Goal: Task Accomplishment & Management: Use online tool/utility

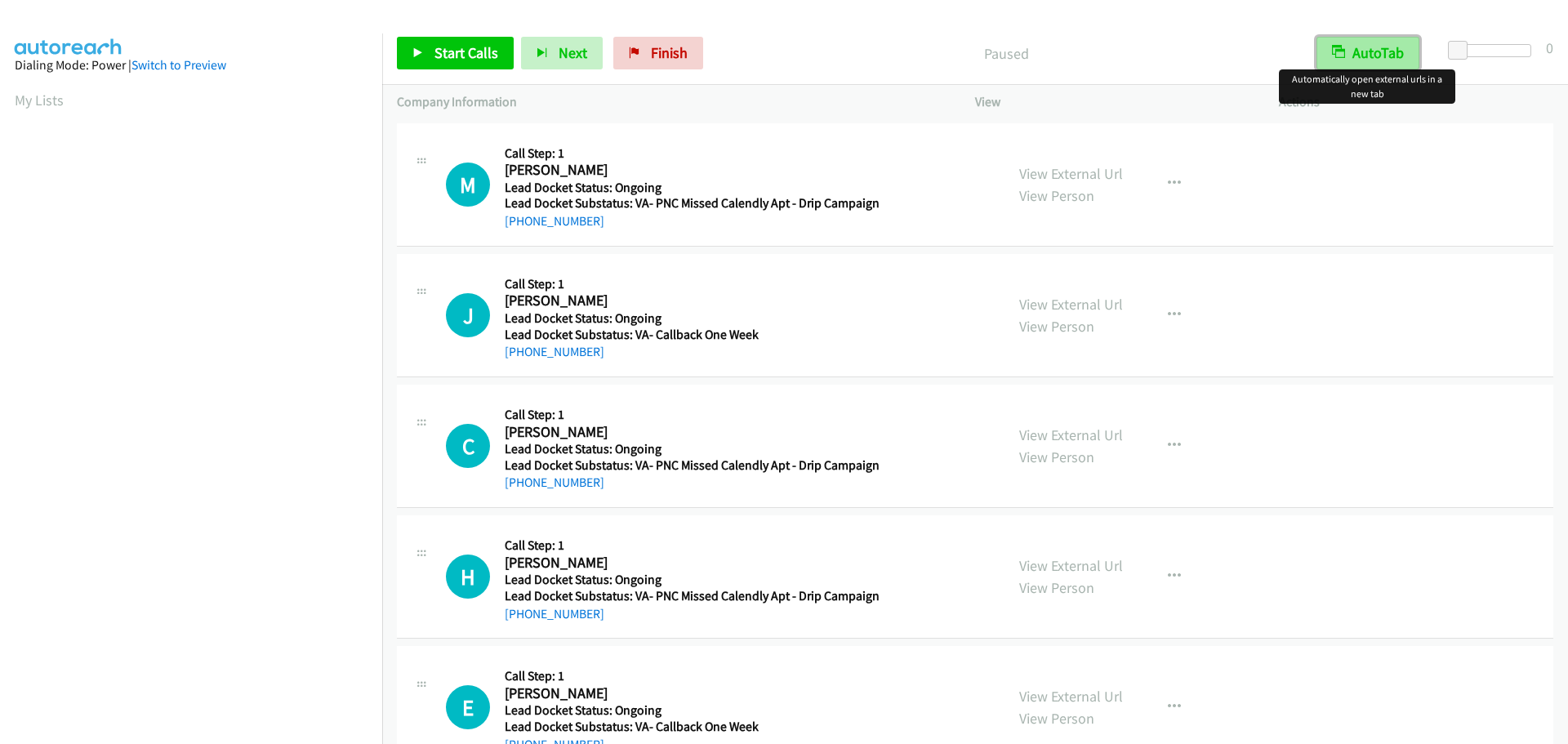
click at [1358, 62] on button "AutoTab" at bounding box center [1367, 53] width 103 height 33
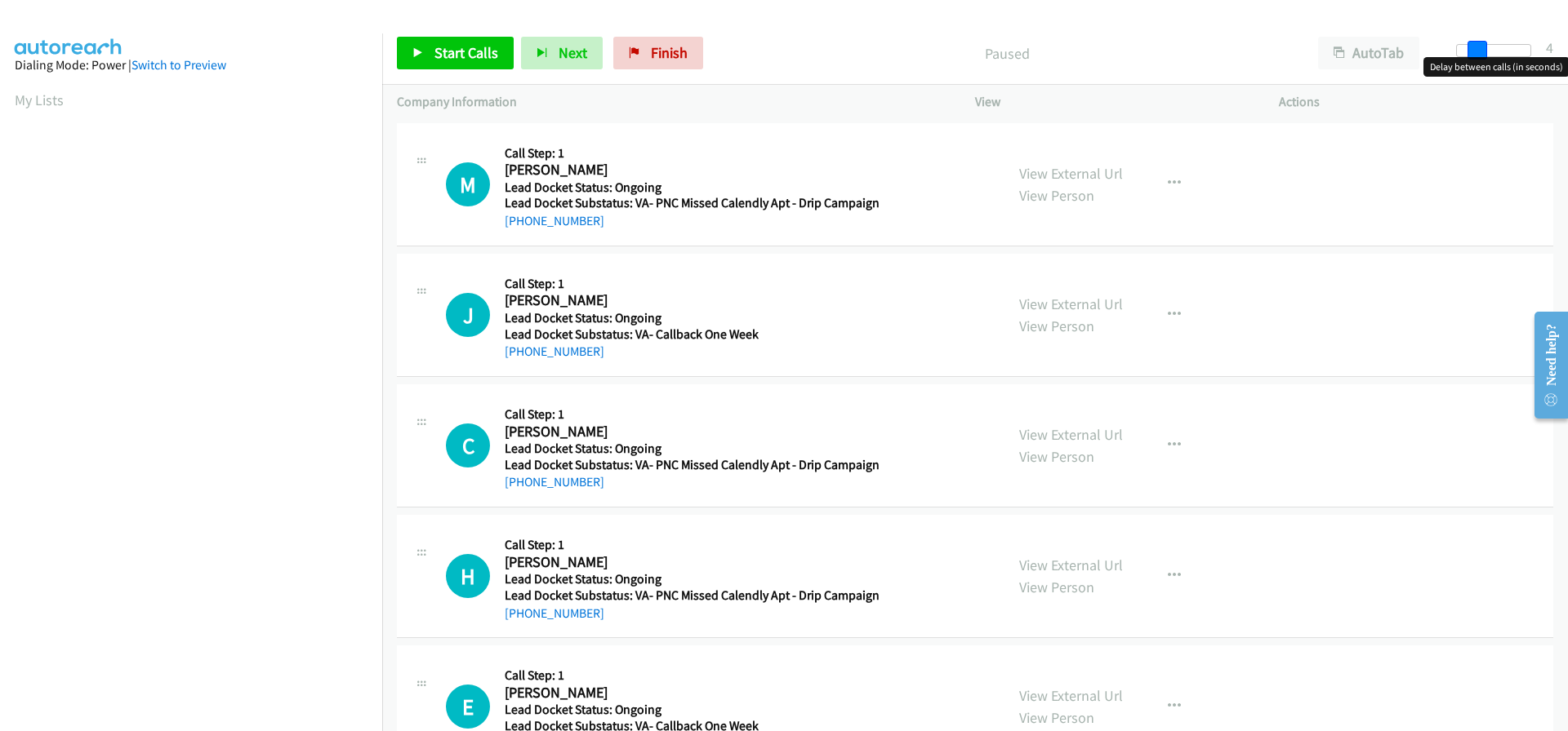
drag, startPoint x: 1459, startPoint y: 47, endPoint x: 1478, endPoint y: 52, distance: 19.6
click at [1478, 52] on span at bounding box center [1478, 51] width 20 height 20
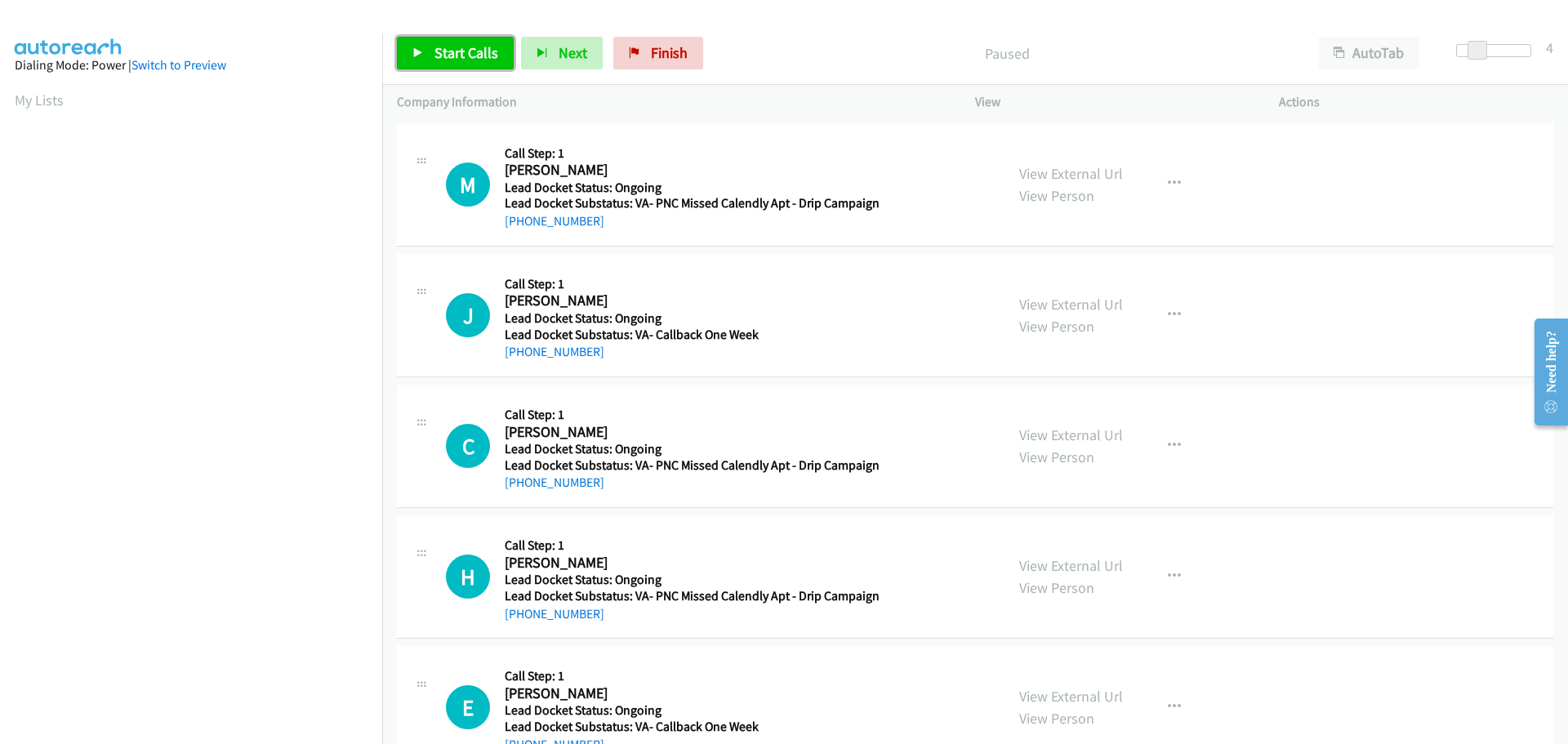
click at [466, 50] on span "Start Calls" at bounding box center [466, 53] width 63 height 19
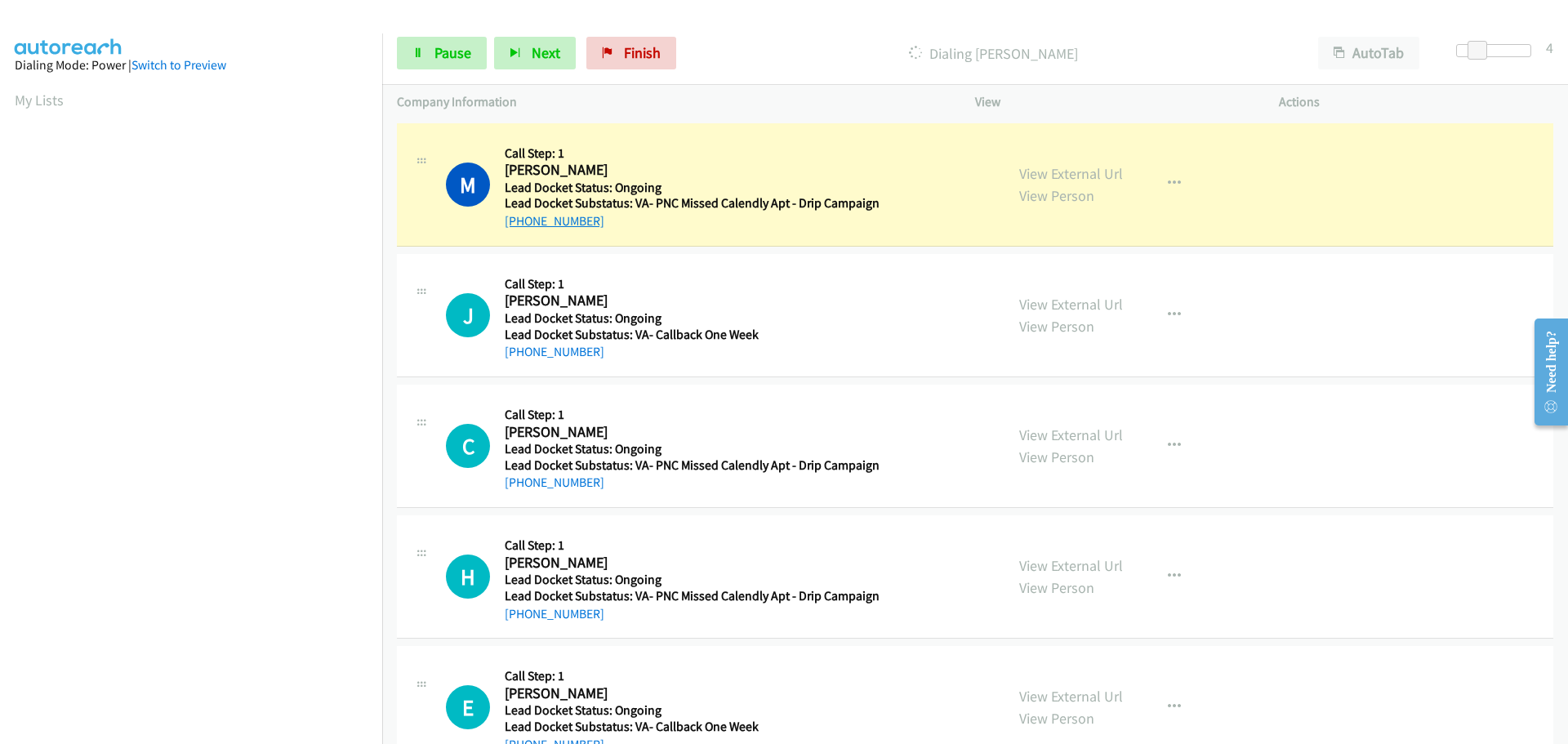
drag, startPoint x: 611, startPoint y: 225, endPoint x: 518, endPoint y: 222, distance: 93.0
click at [518, 222] on div "+1 318-510-3908" at bounding box center [693, 221] width 375 height 20
copy link "318-510-3908"
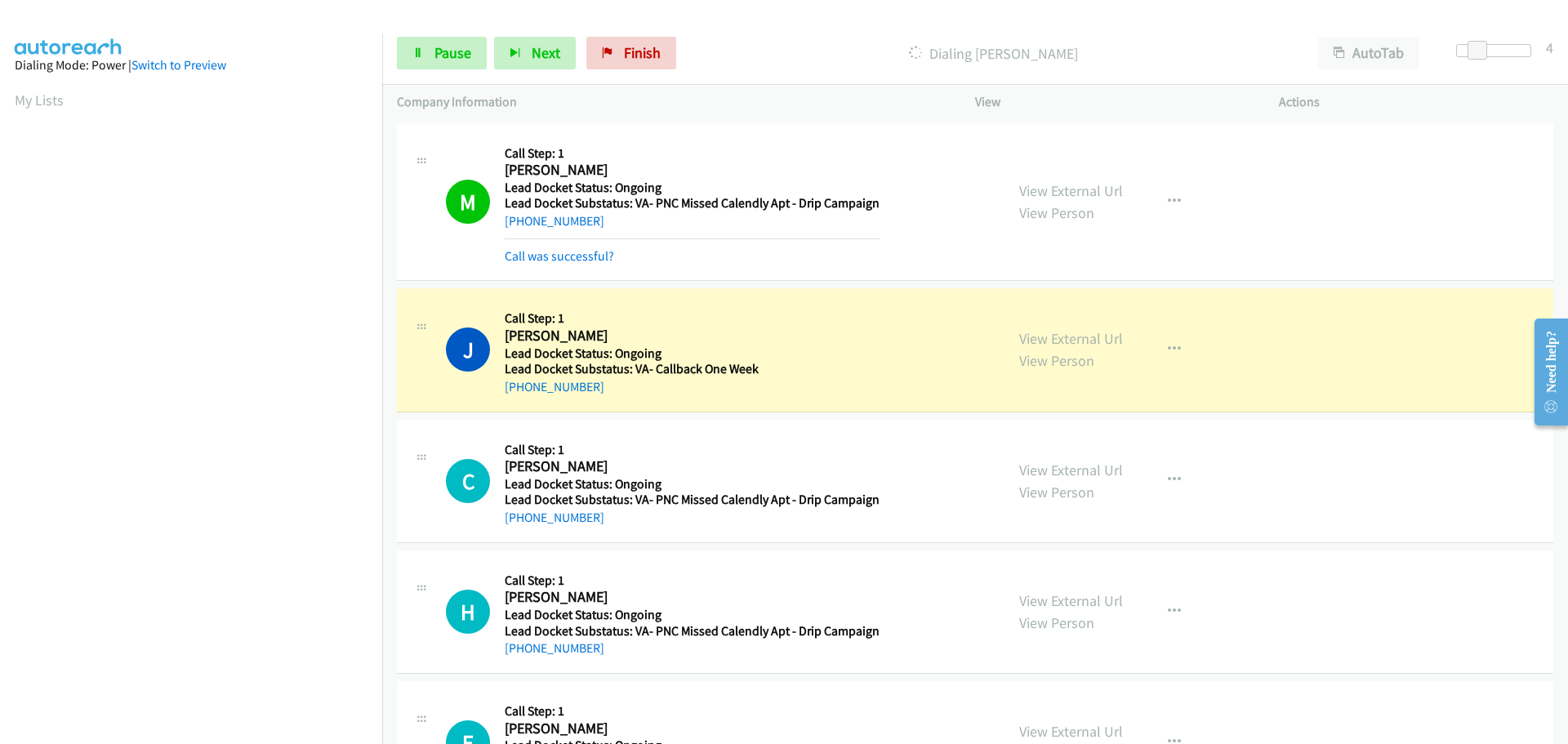
scroll to position [172, 0]
drag, startPoint x: 620, startPoint y: 390, endPoint x: 520, endPoint y: 393, distance: 100.0
click at [520, 393] on div "+1 321-290-4548" at bounding box center [689, 388] width 369 height 20
copy link "321-290-4548"
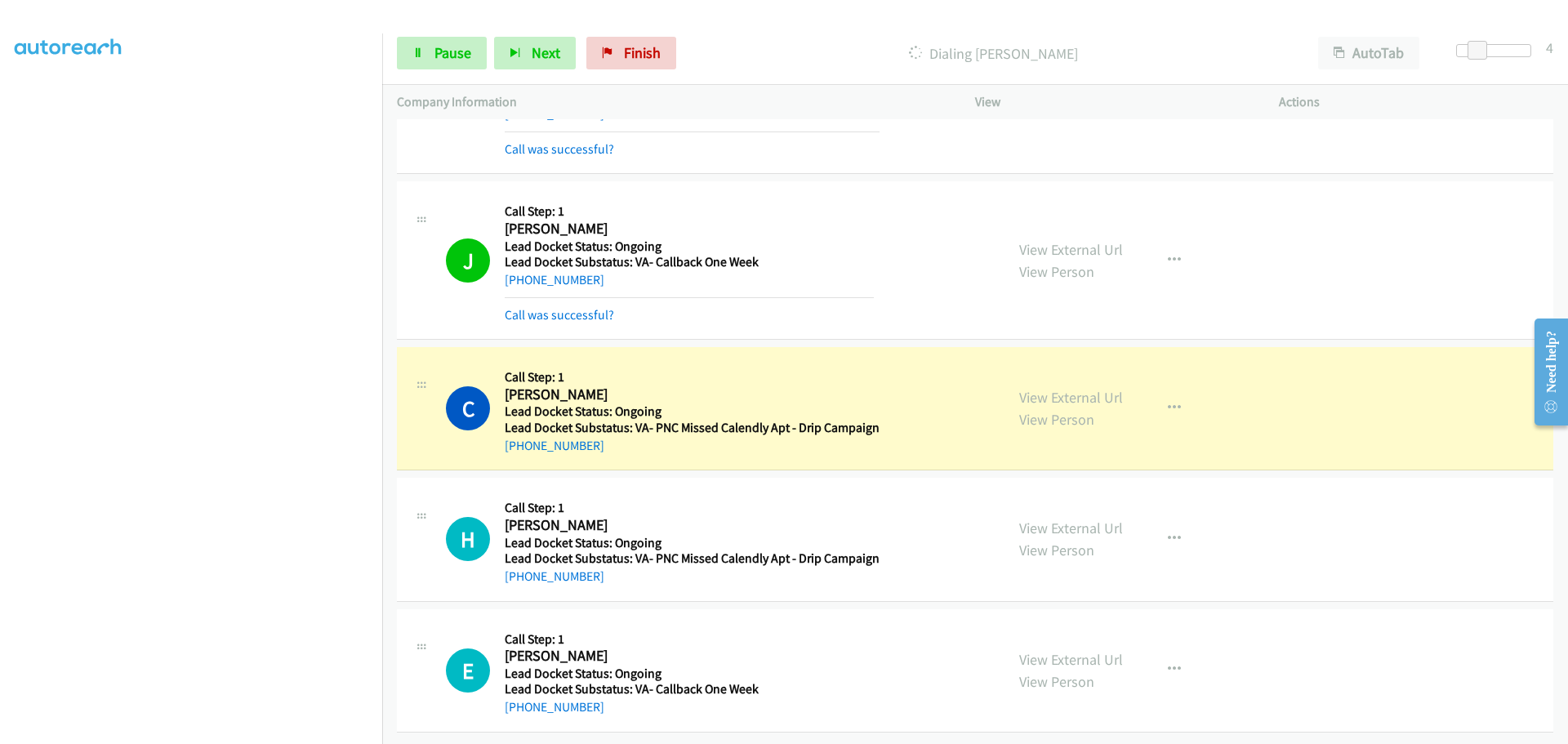
scroll to position [119, 0]
drag, startPoint x: 601, startPoint y: 435, endPoint x: 527, endPoint y: 444, distance: 74.5
click at [522, 443] on div "+1 213-331-8611" at bounding box center [693, 446] width 375 height 20
copy link "213-331-8611"
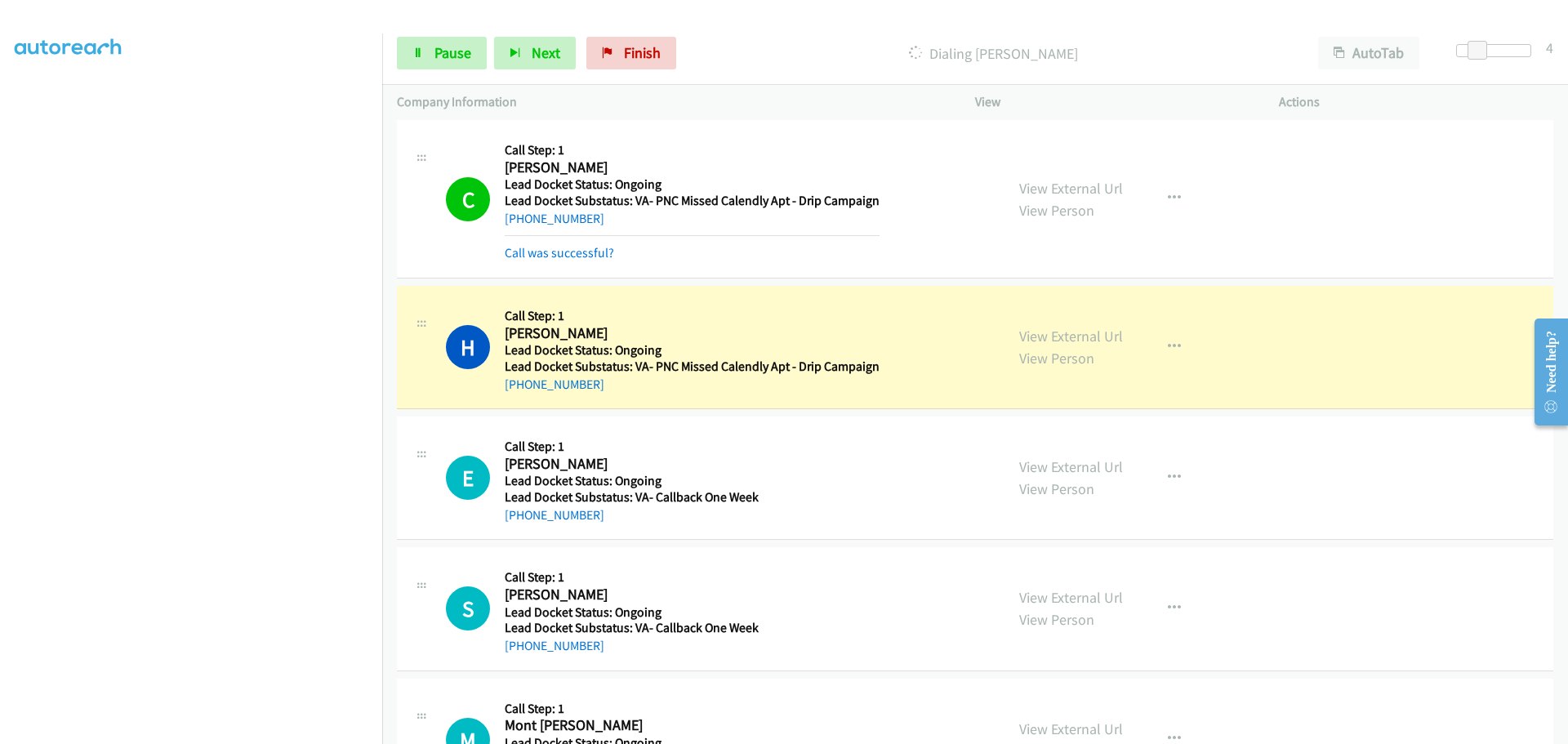
scroll to position [528, 0]
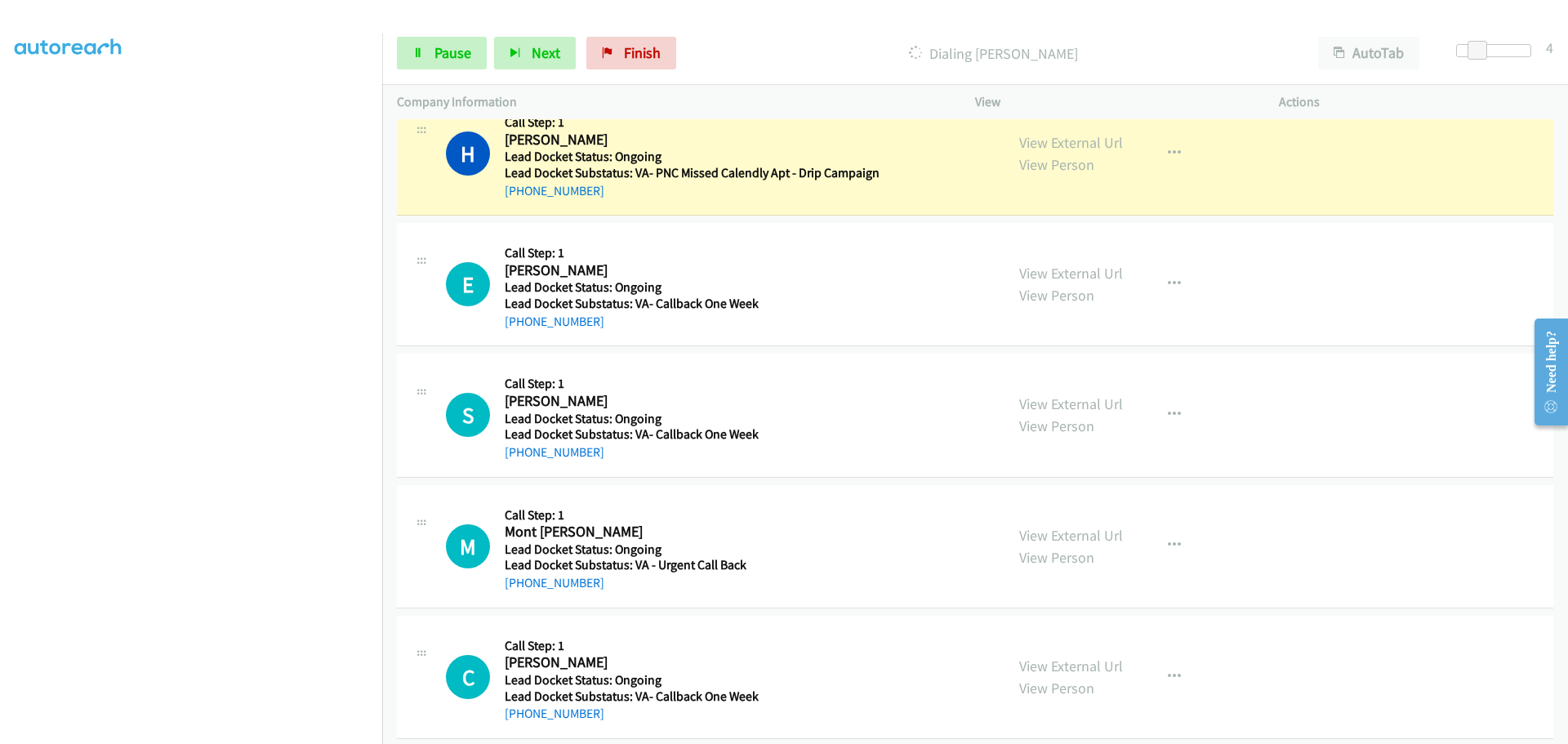
drag, startPoint x: 606, startPoint y: 195, endPoint x: 521, endPoint y: 200, distance: 85.1
click at [521, 200] on div "+1 402-906-2445" at bounding box center [693, 191] width 375 height 20
copy link "402-906-2445"
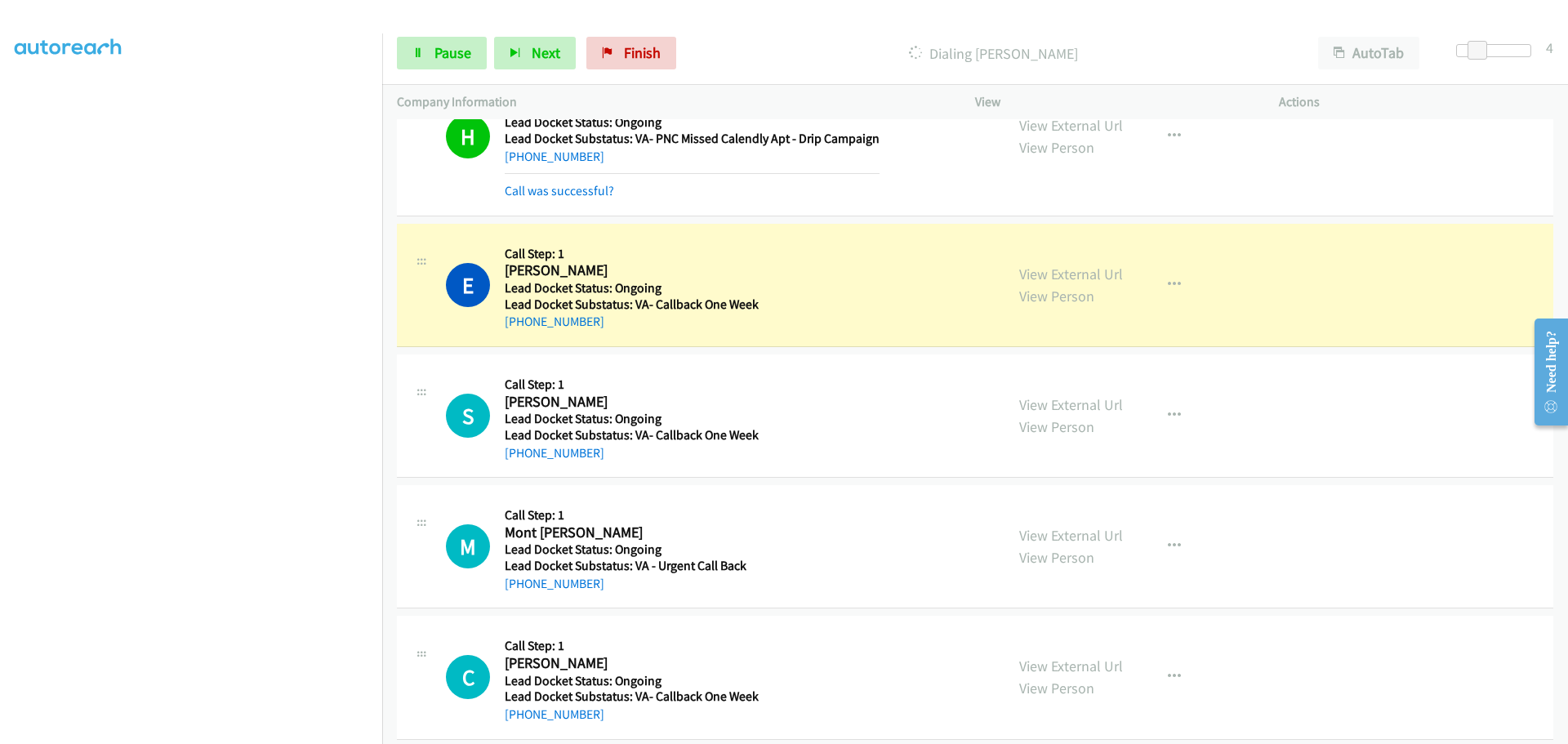
scroll to position [582, 0]
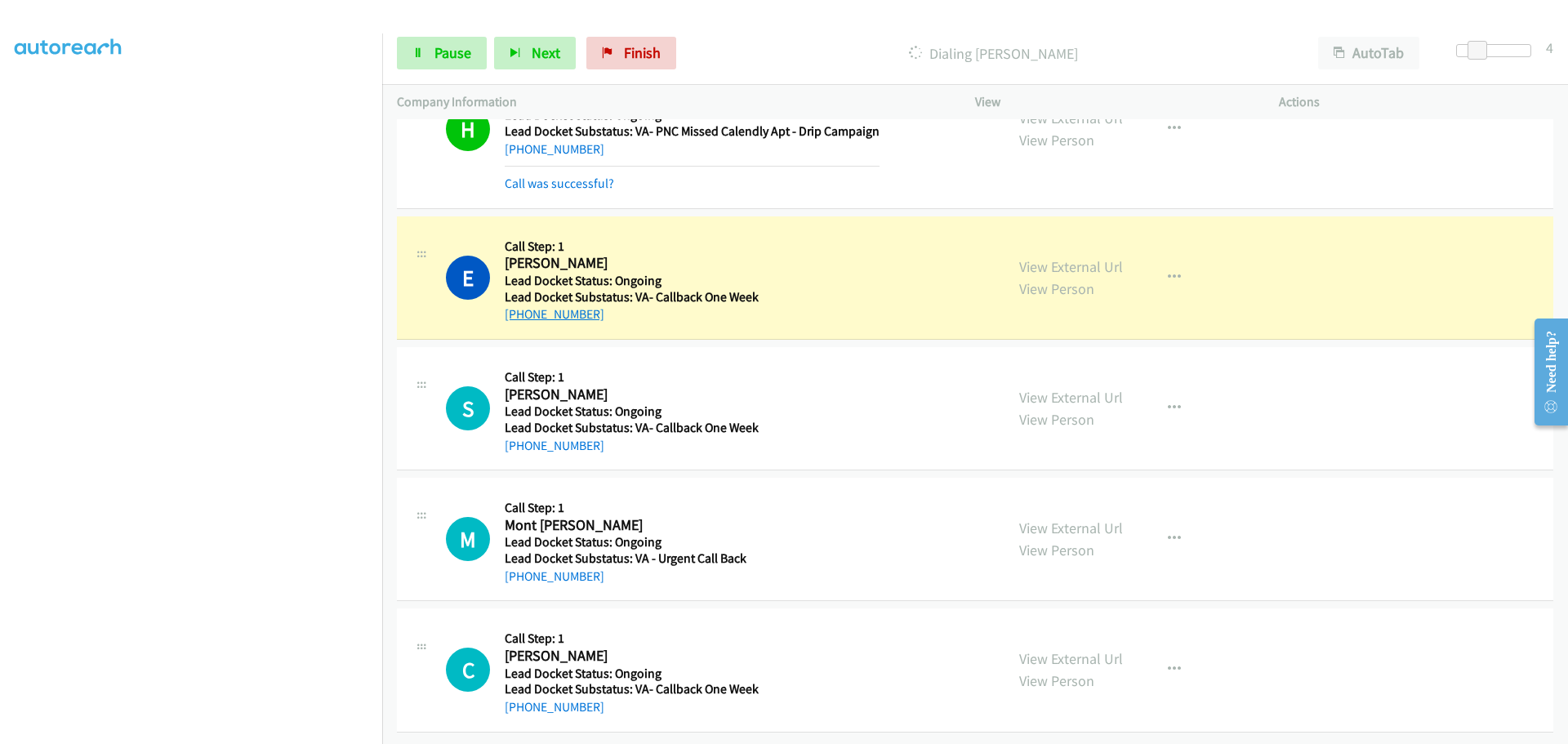
drag, startPoint x: 606, startPoint y: 307, endPoint x: 520, endPoint y: 300, distance: 86.3
click at [520, 305] on div "+1 706-968-7285" at bounding box center [689, 314] width 369 height 20
copy link "706-968-7285"
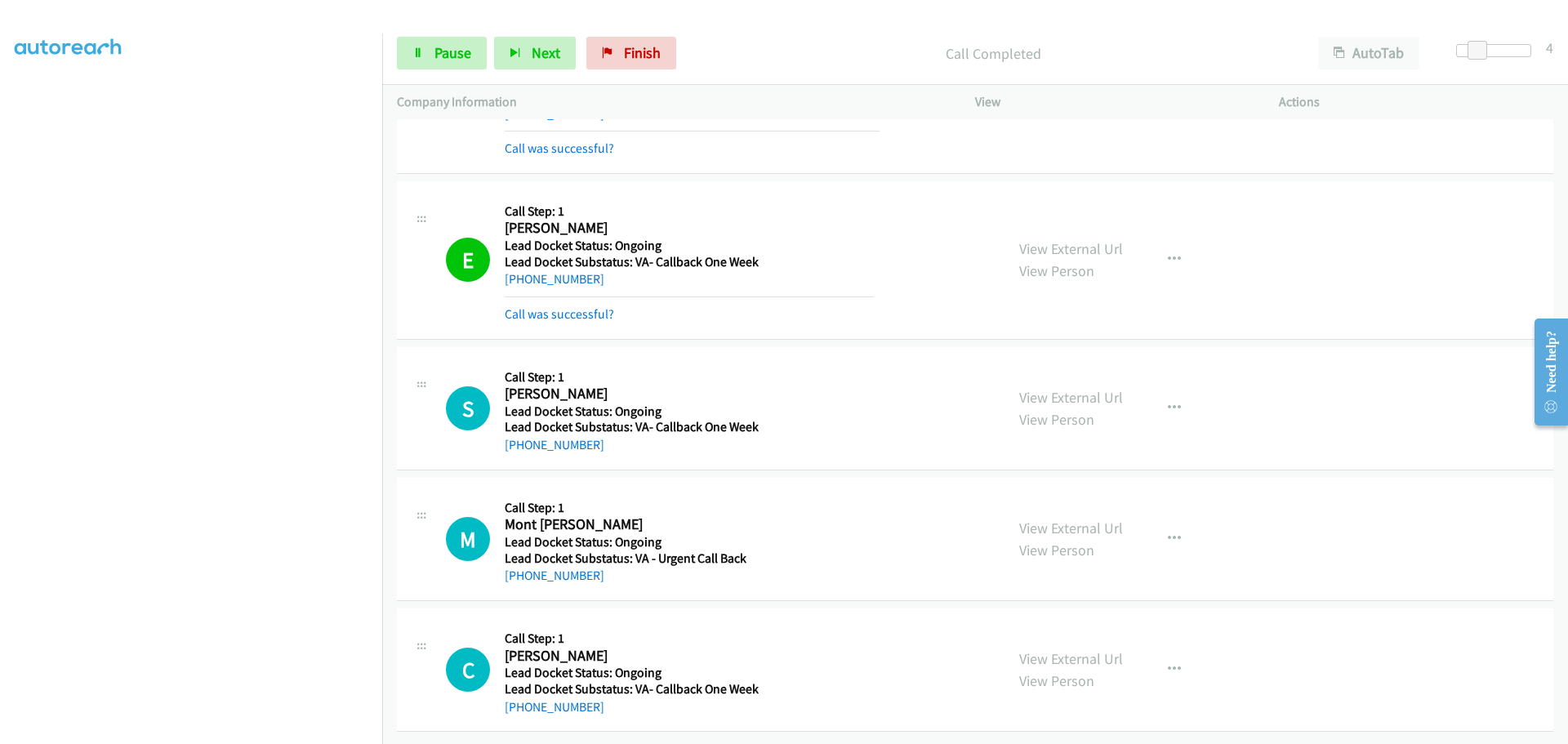
scroll to position [617, 0]
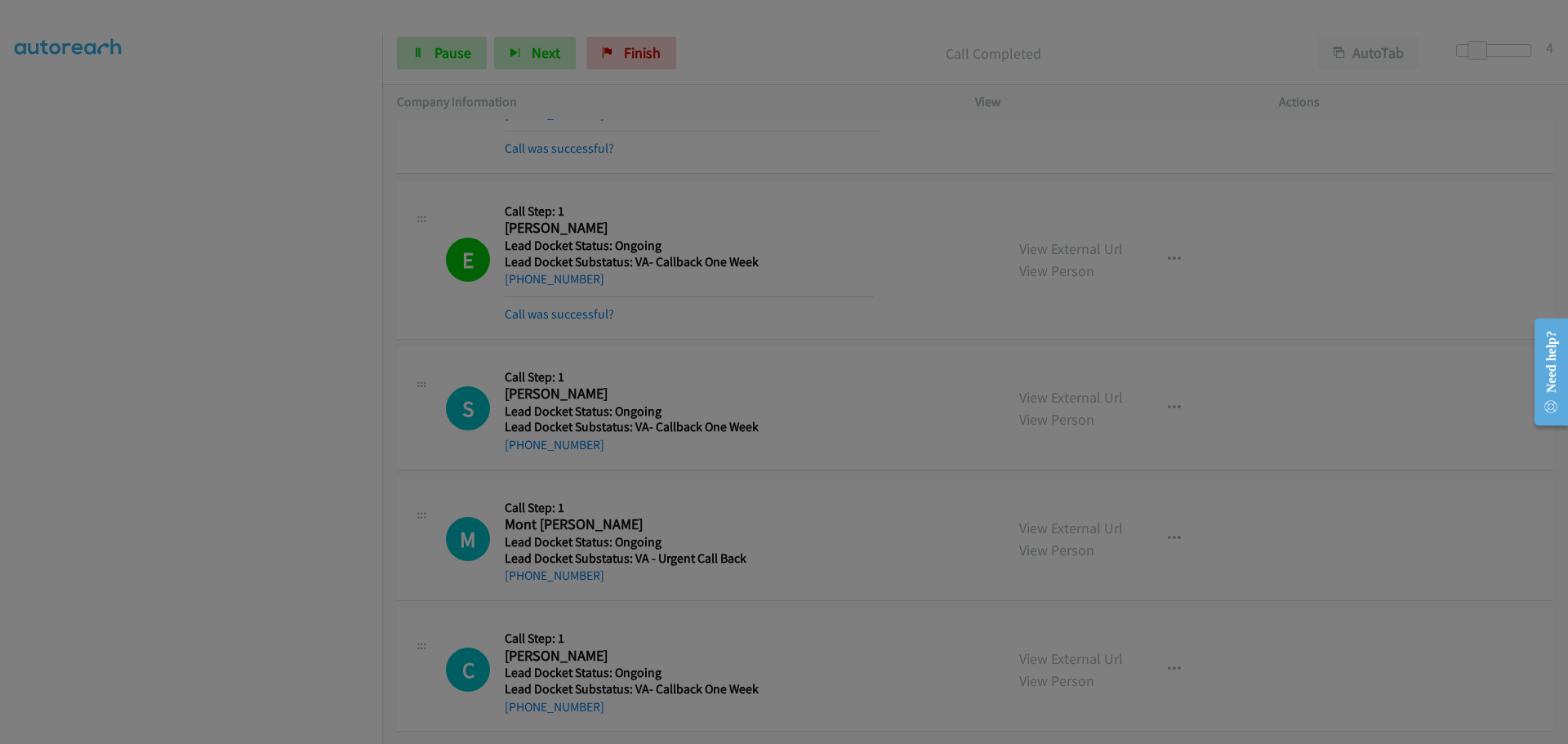
drag, startPoint x: 596, startPoint y: 445, endPoint x: 525, endPoint y: 452, distance: 71.3
click at [525, 77] on body "Start Calls Pause Next Finish Call Completed AutoTab AutoTab 4 Company Informat…" at bounding box center [784, 39] width 1568 height 77
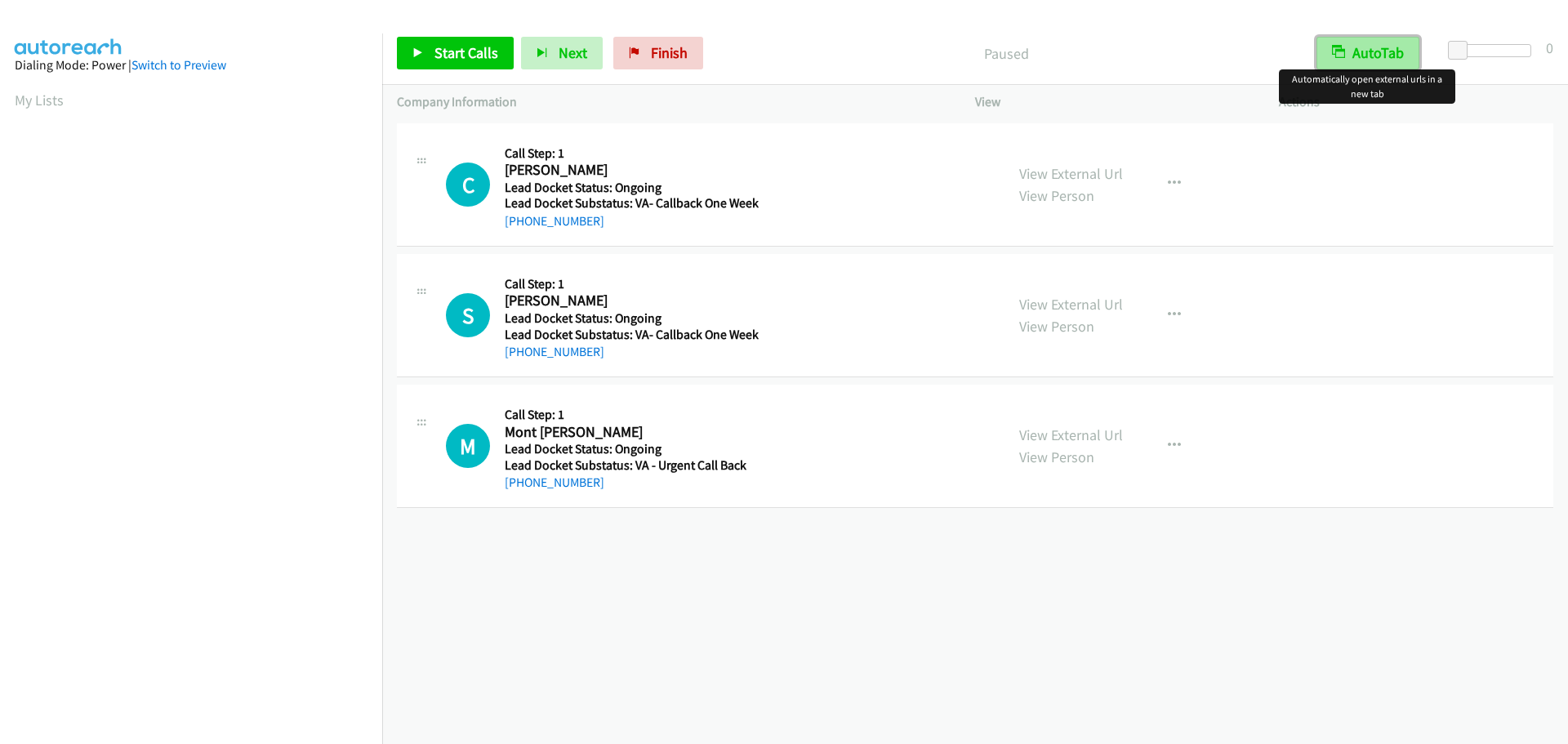
click at [1388, 58] on button "AutoTab" at bounding box center [1367, 53] width 103 height 33
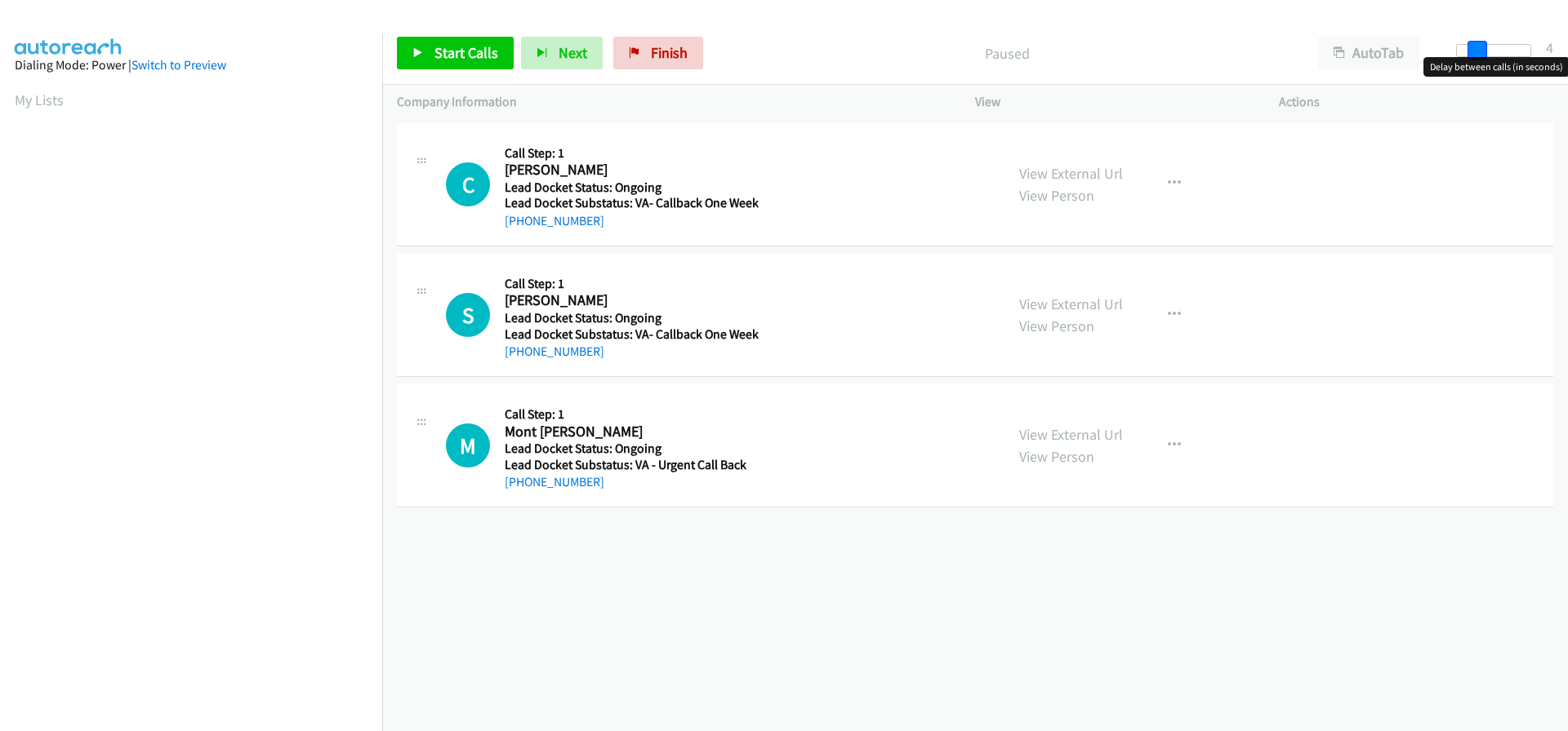
drag, startPoint x: 1464, startPoint y: 44, endPoint x: 1485, endPoint y: 44, distance: 21.0
click at [1485, 44] on span at bounding box center [1478, 51] width 20 height 20
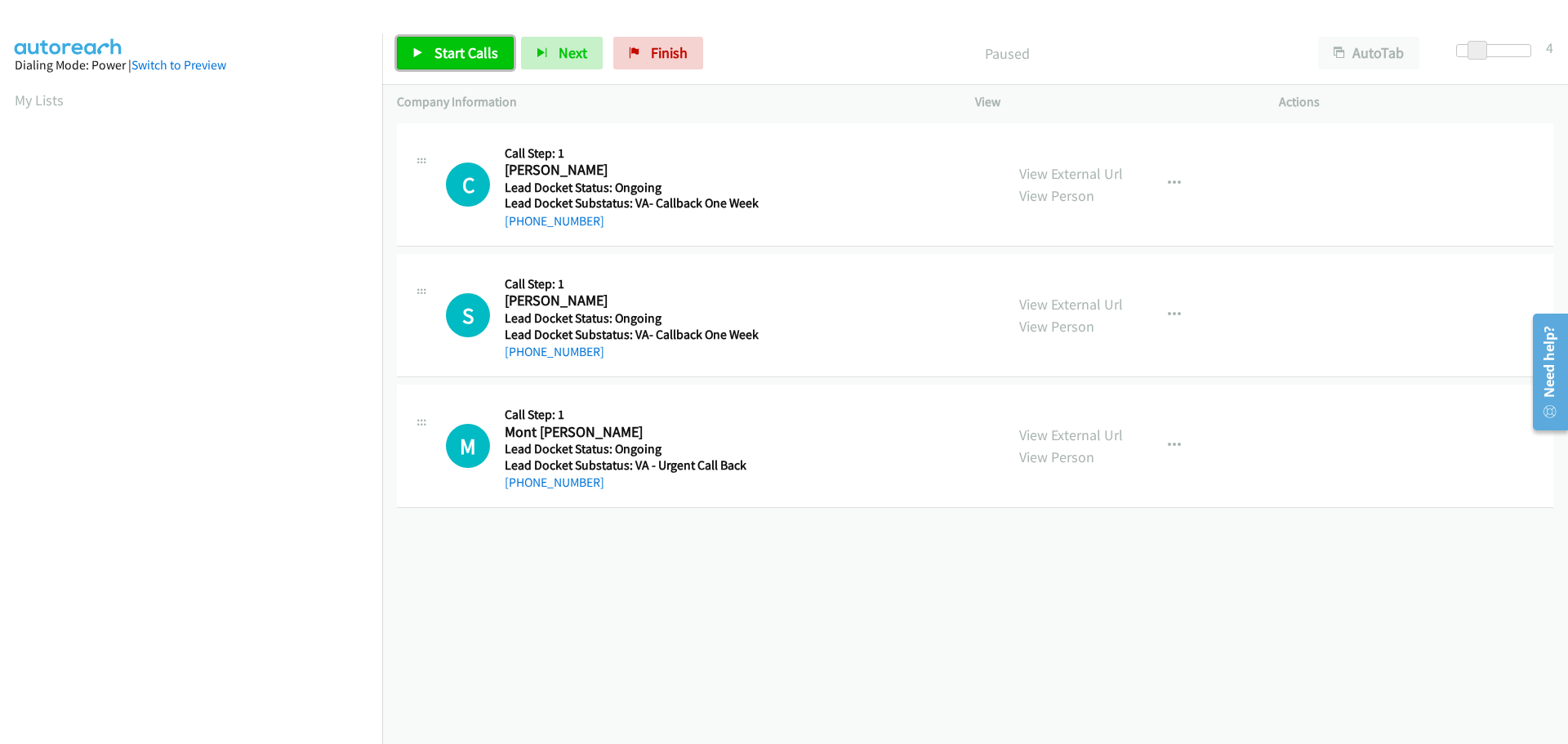
click at [454, 66] on link "Start Calls" at bounding box center [455, 53] width 117 height 33
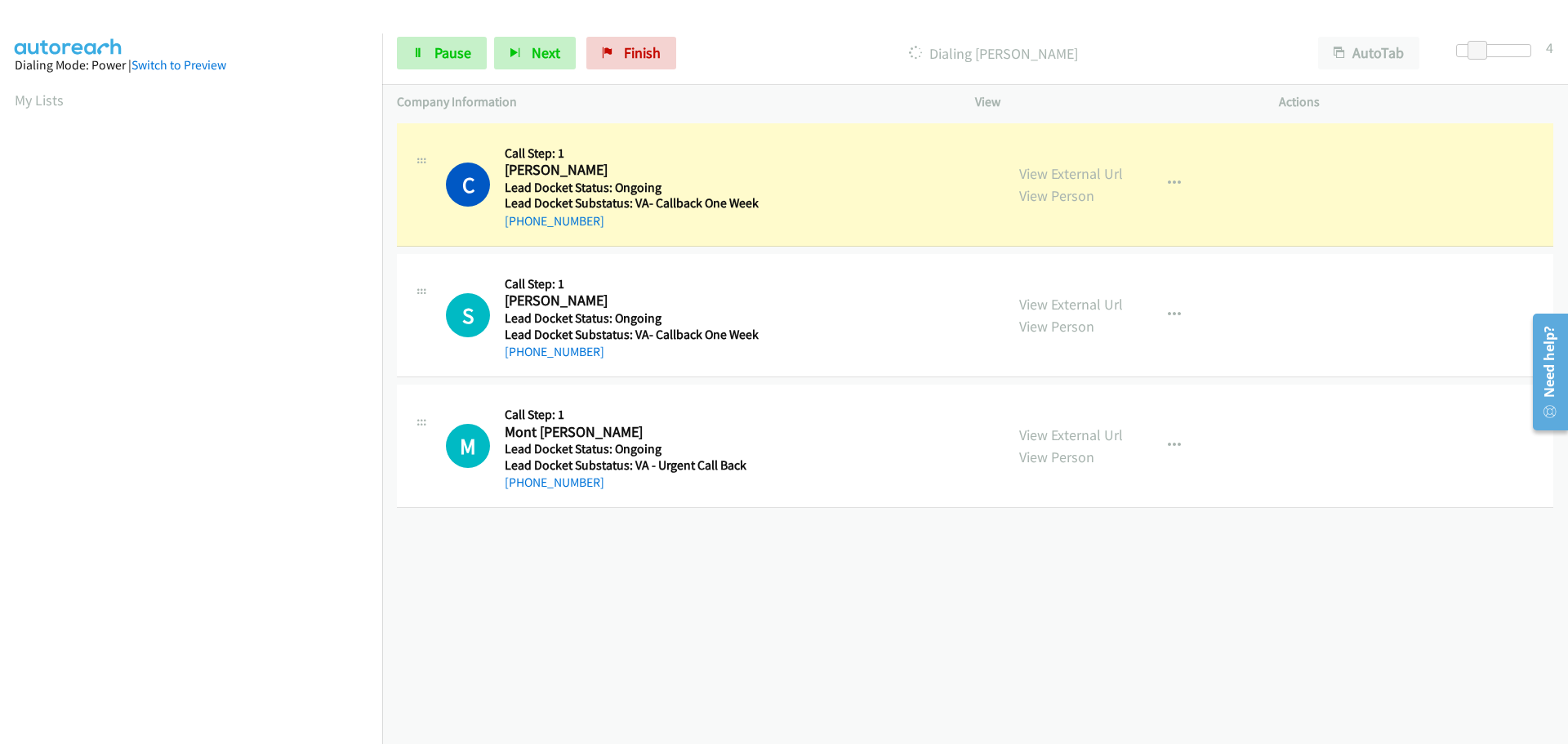
drag, startPoint x: 603, startPoint y: 226, endPoint x: 521, endPoint y: 231, distance: 82.2
click at [521, 231] on div "C Callback Scheduled Call Step: 1 Charles Mc Donough America/Chicago Lead Docke…" at bounding box center [975, 185] width 1157 height 123
copy link "682-552-1311"
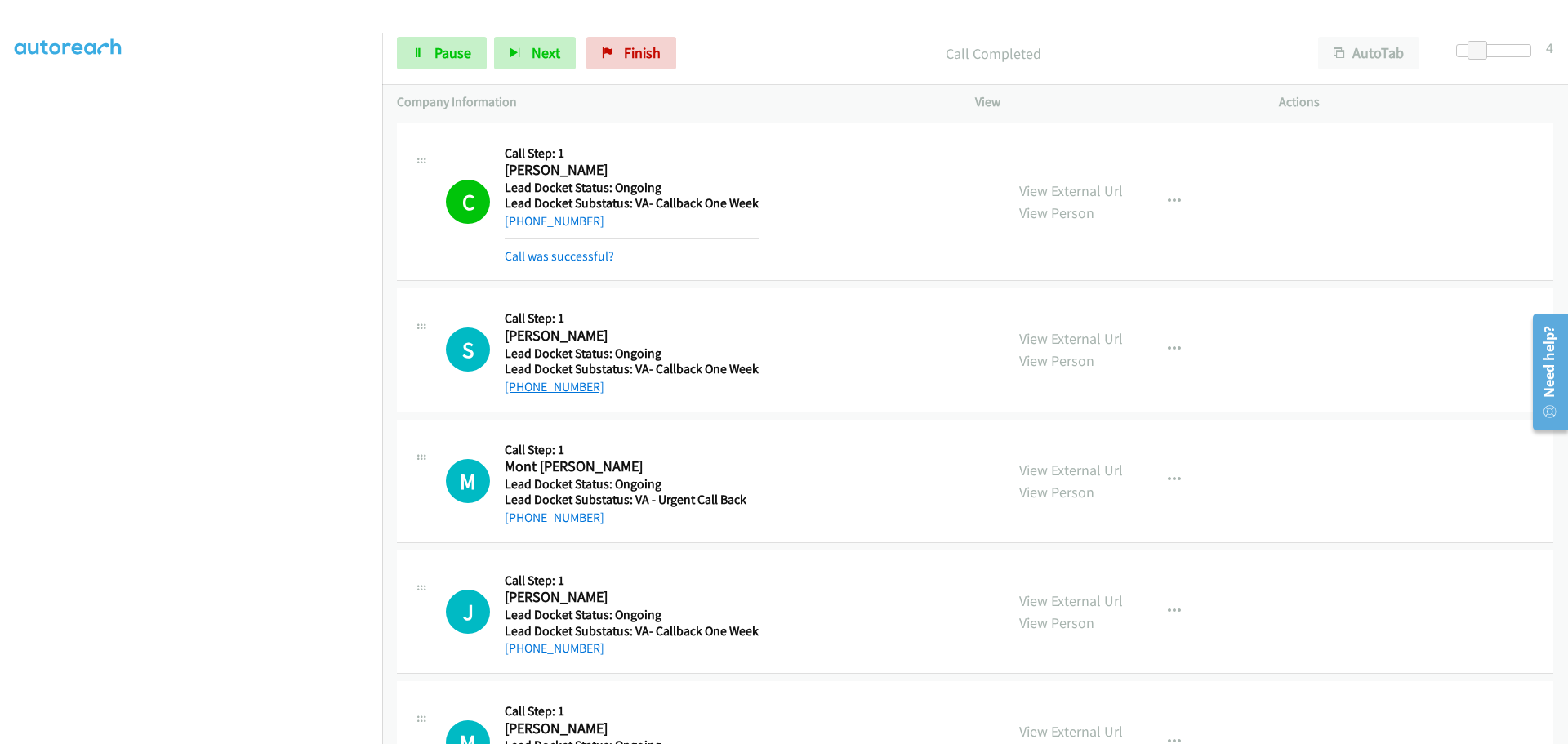
drag, startPoint x: 598, startPoint y: 389, endPoint x: 522, endPoint y: 393, distance: 76.1
click at [522, 393] on div "+1 832-379-2330" at bounding box center [632, 388] width 254 height 20
copy link "832-379-2330"
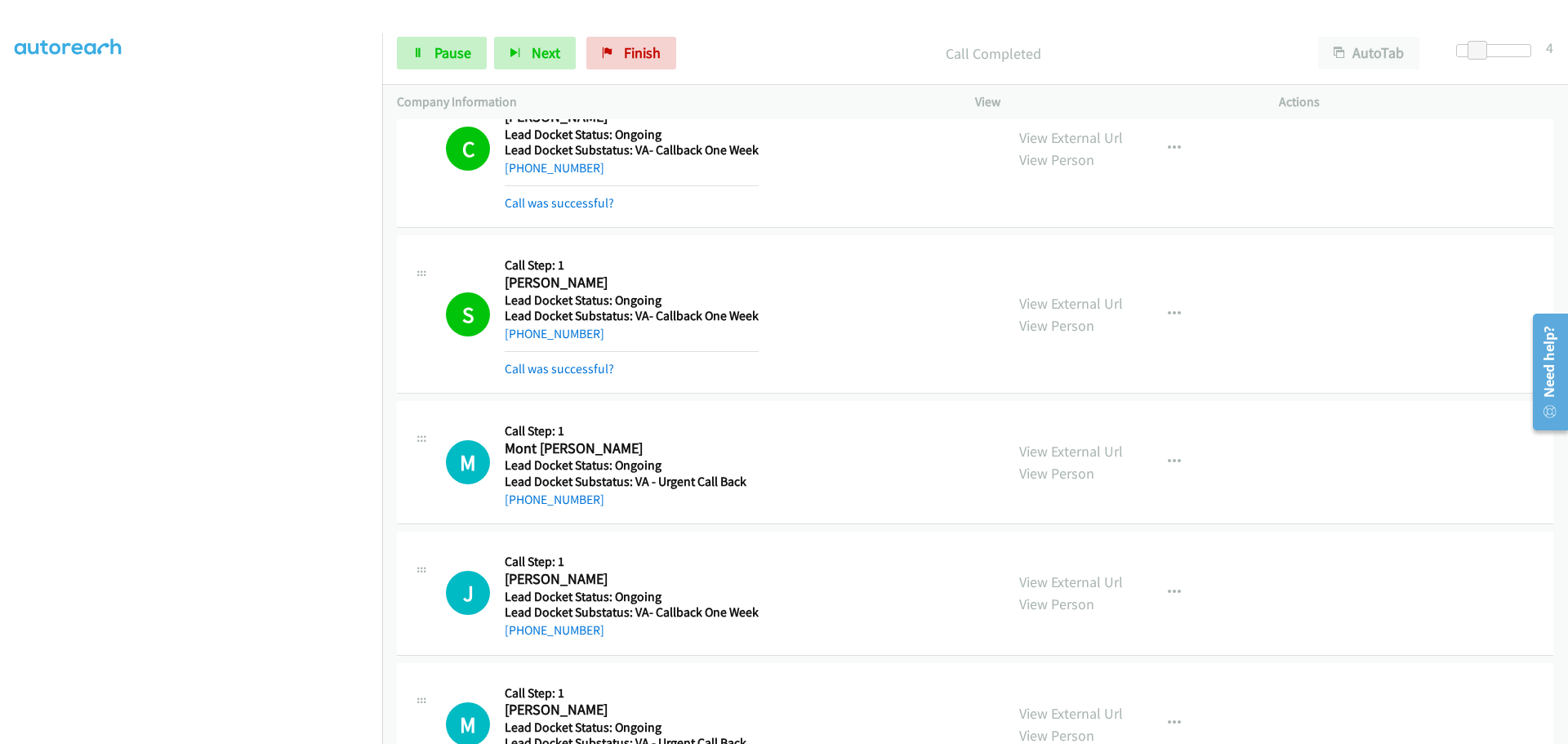
scroll to position [245, 0]
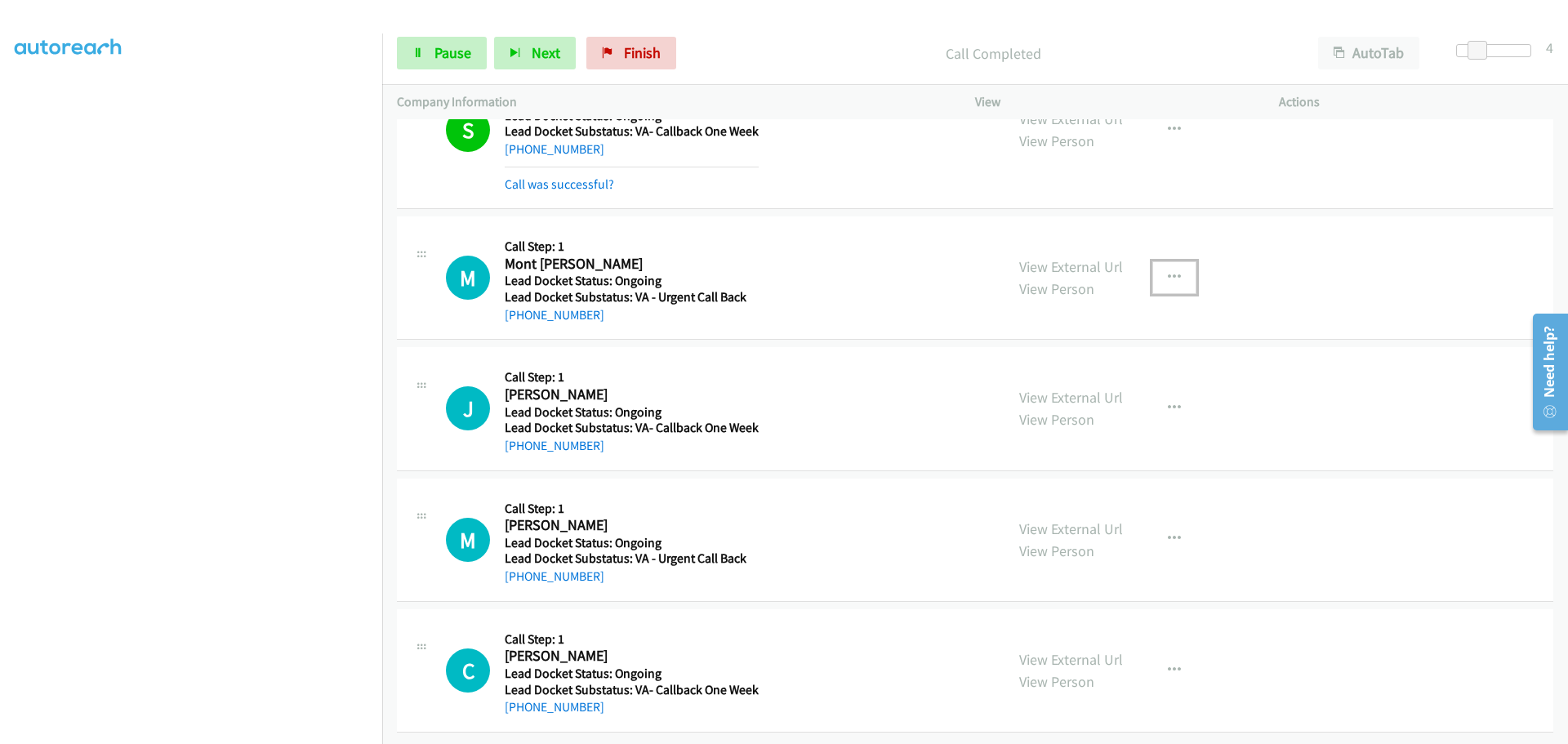
click at [1174, 275] on icon "button" at bounding box center [1175, 278] width 13 height 13
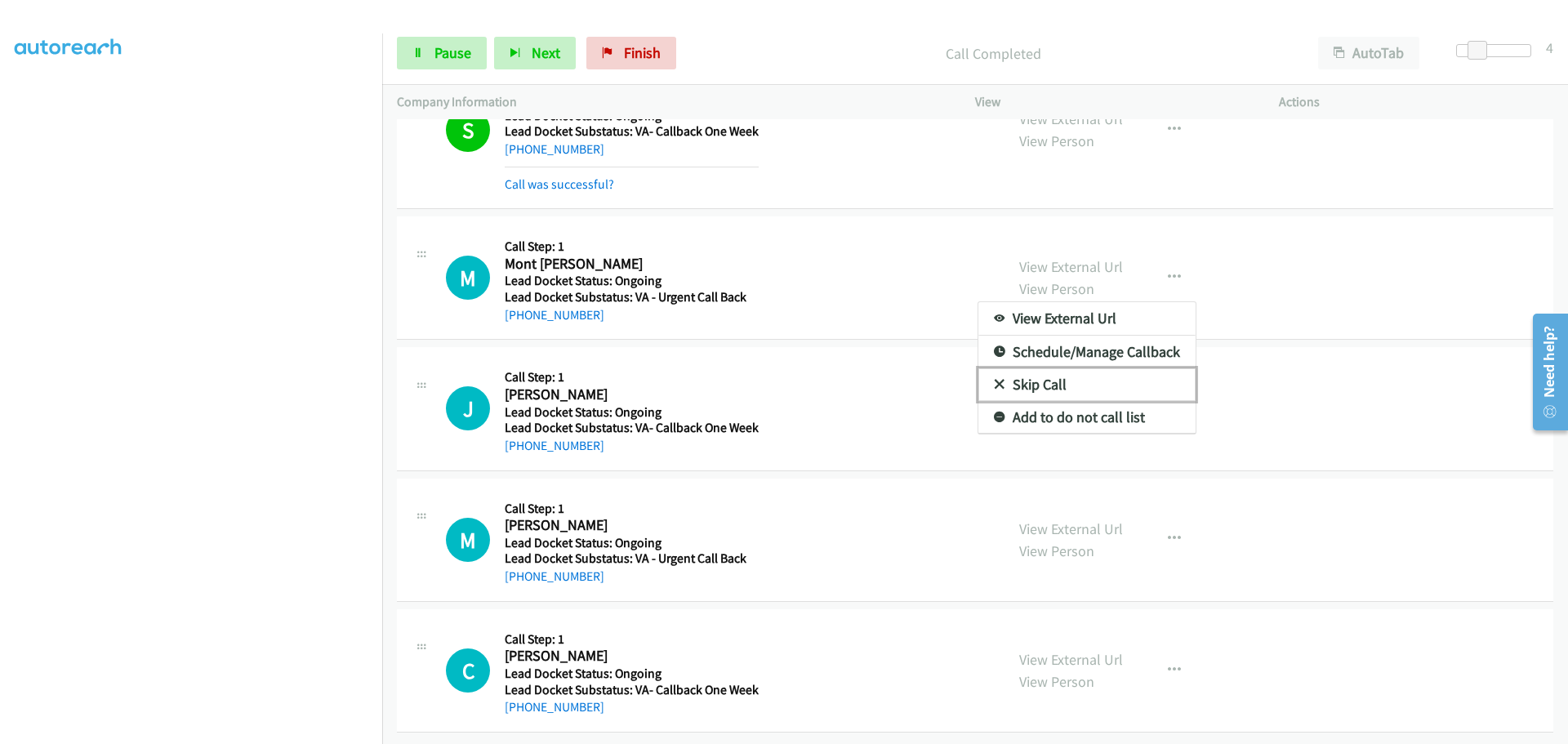
click at [1090, 383] on link "Skip Call" at bounding box center [1087, 385] width 217 height 33
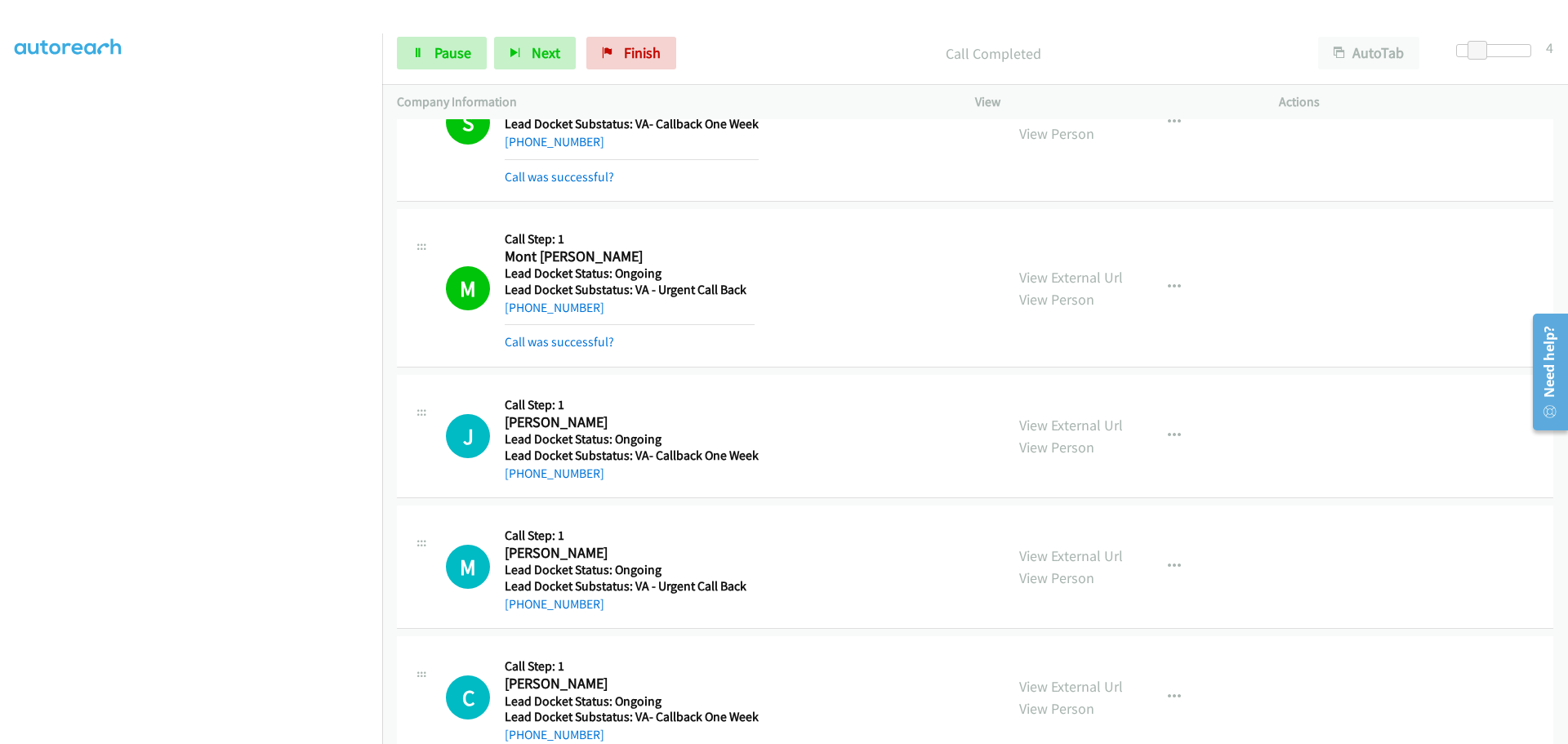
click at [598, 443] on h5 "Lead Docket Status: Ongoing" at bounding box center [632, 439] width 254 height 16
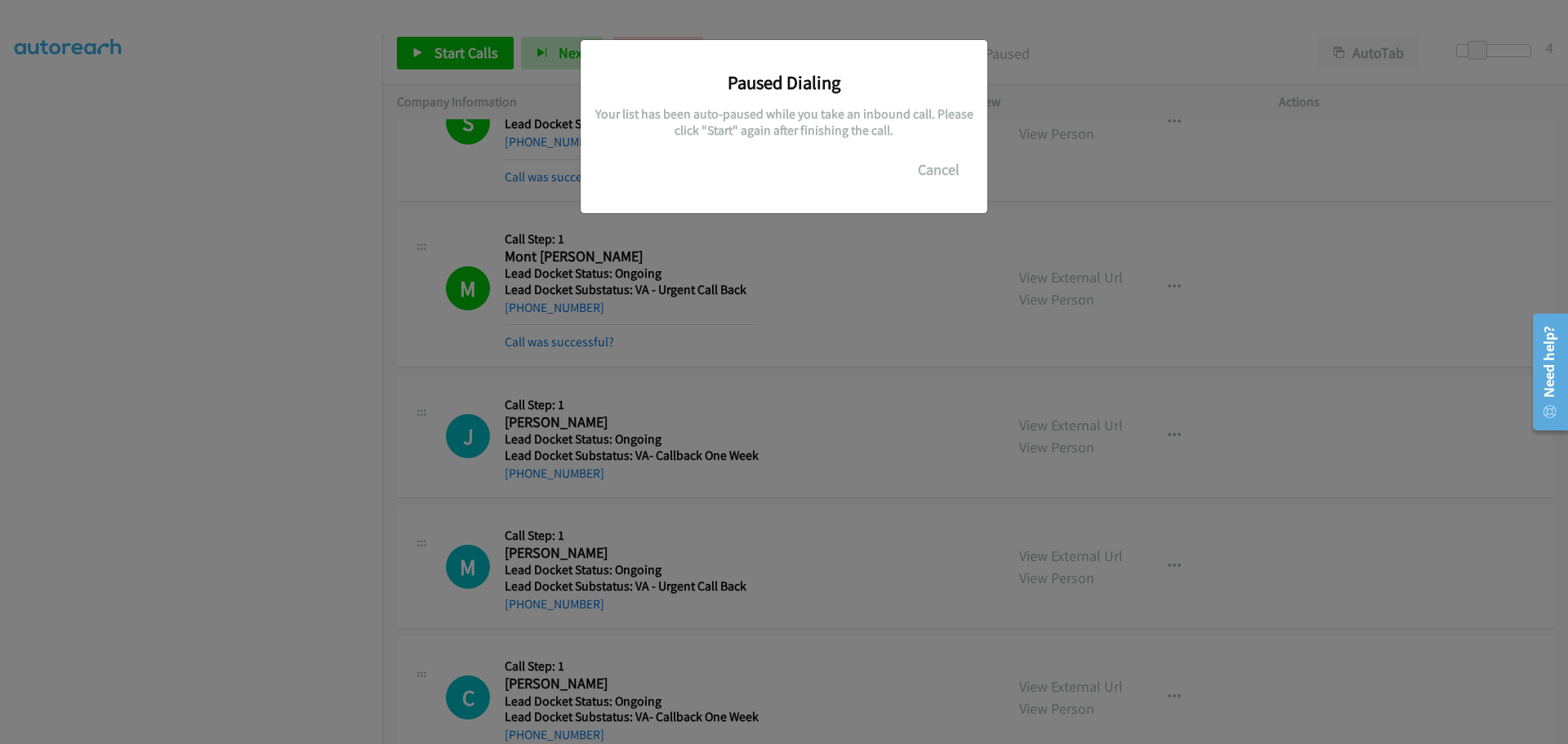
drag, startPoint x: 601, startPoint y: 479, endPoint x: 531, endPoint y: 487, distance: 70.5
click at [531, 77] on main "Start Calls Pause Next Finish Paused AutoTab AutoTab 4 Company Information Info…" at bounding box center [784, 39] width 1568 height 77
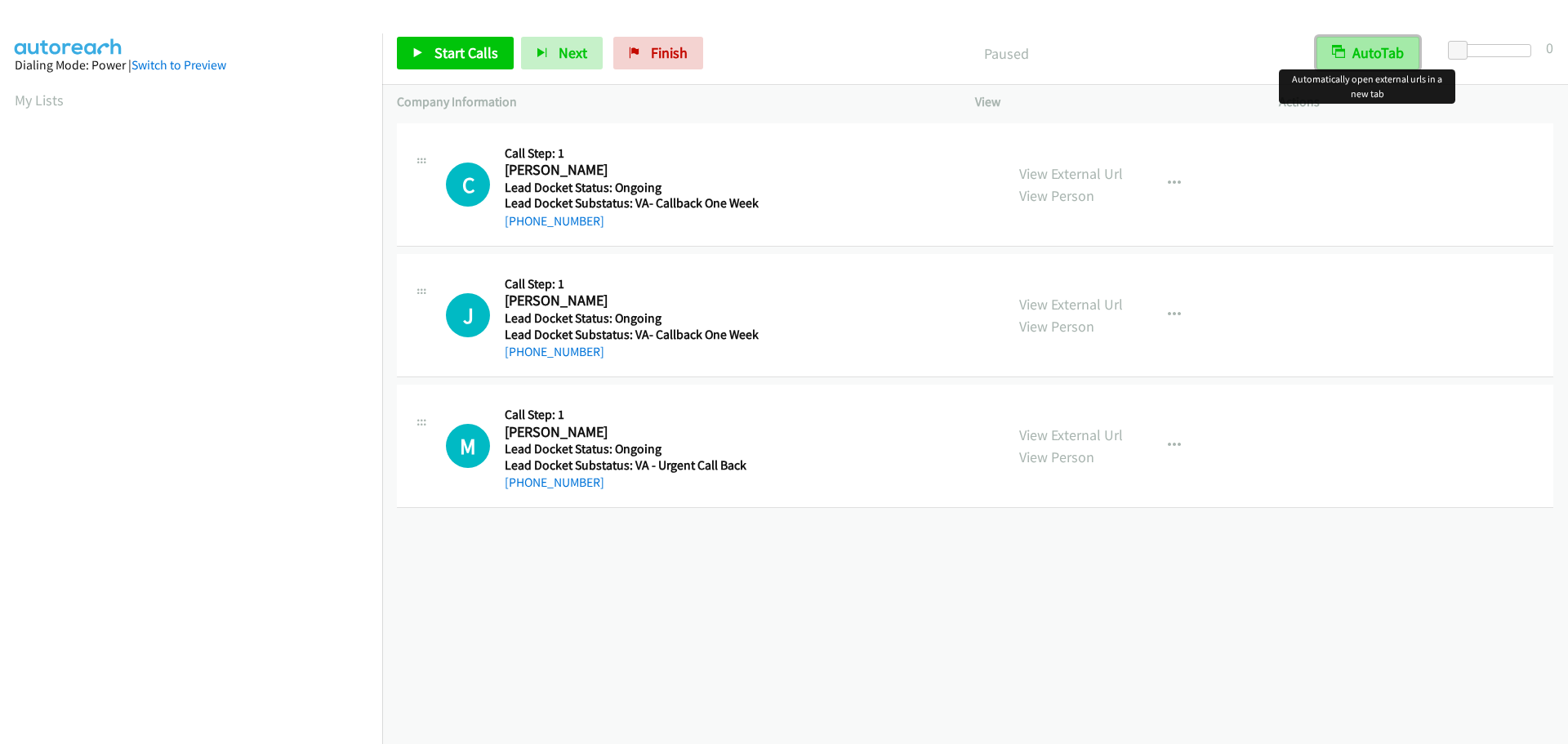
click at [1392, 62] on button "AutoTab" at bounding box center [1367, 53] width 103 height 33
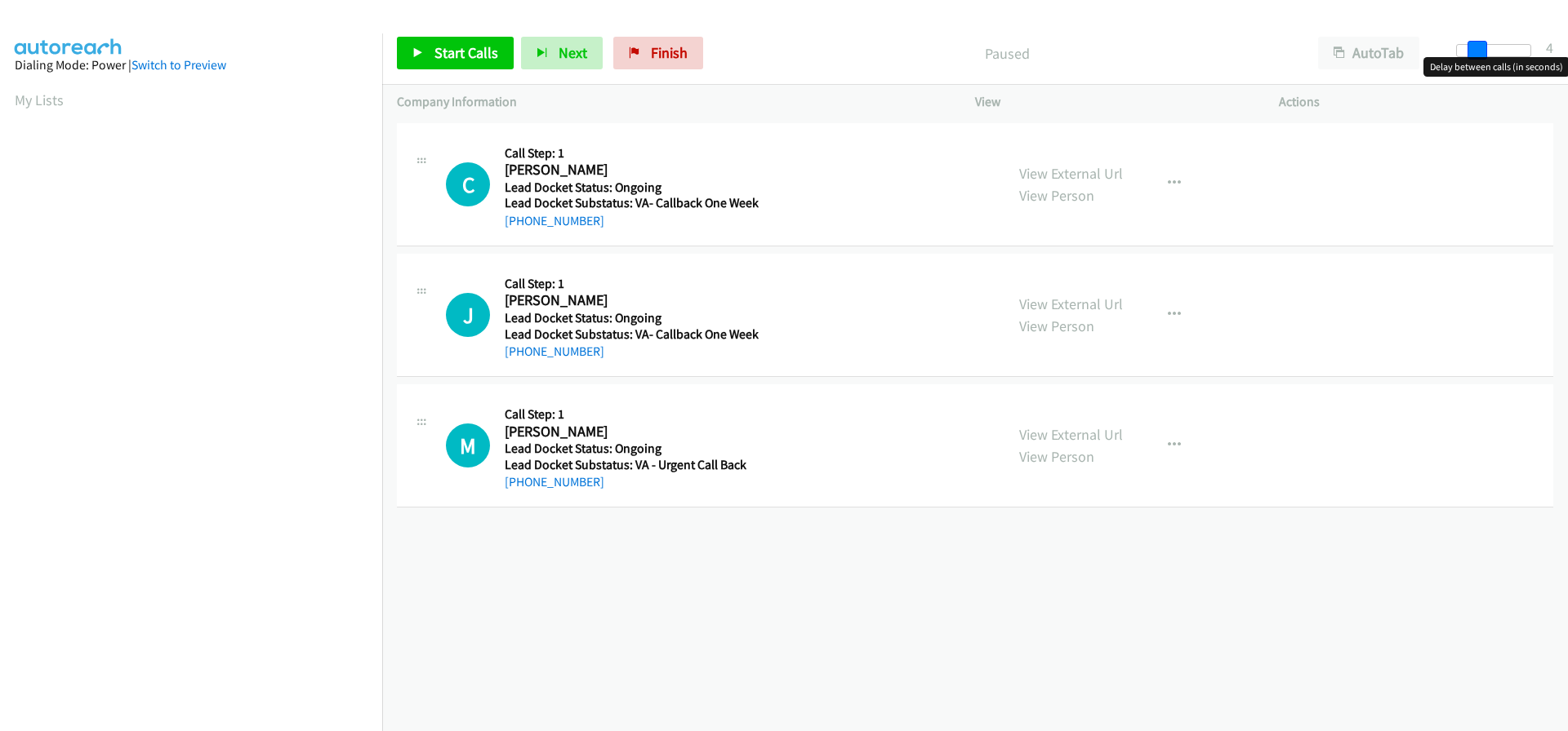
drag, startPoint x: 1459, startPoint y: 47, endPoint x: 1479, endPoint y: 50, distance: 20.2
click at [1479, 50] on span at bounding box center [1478, 51] width 20 height 20
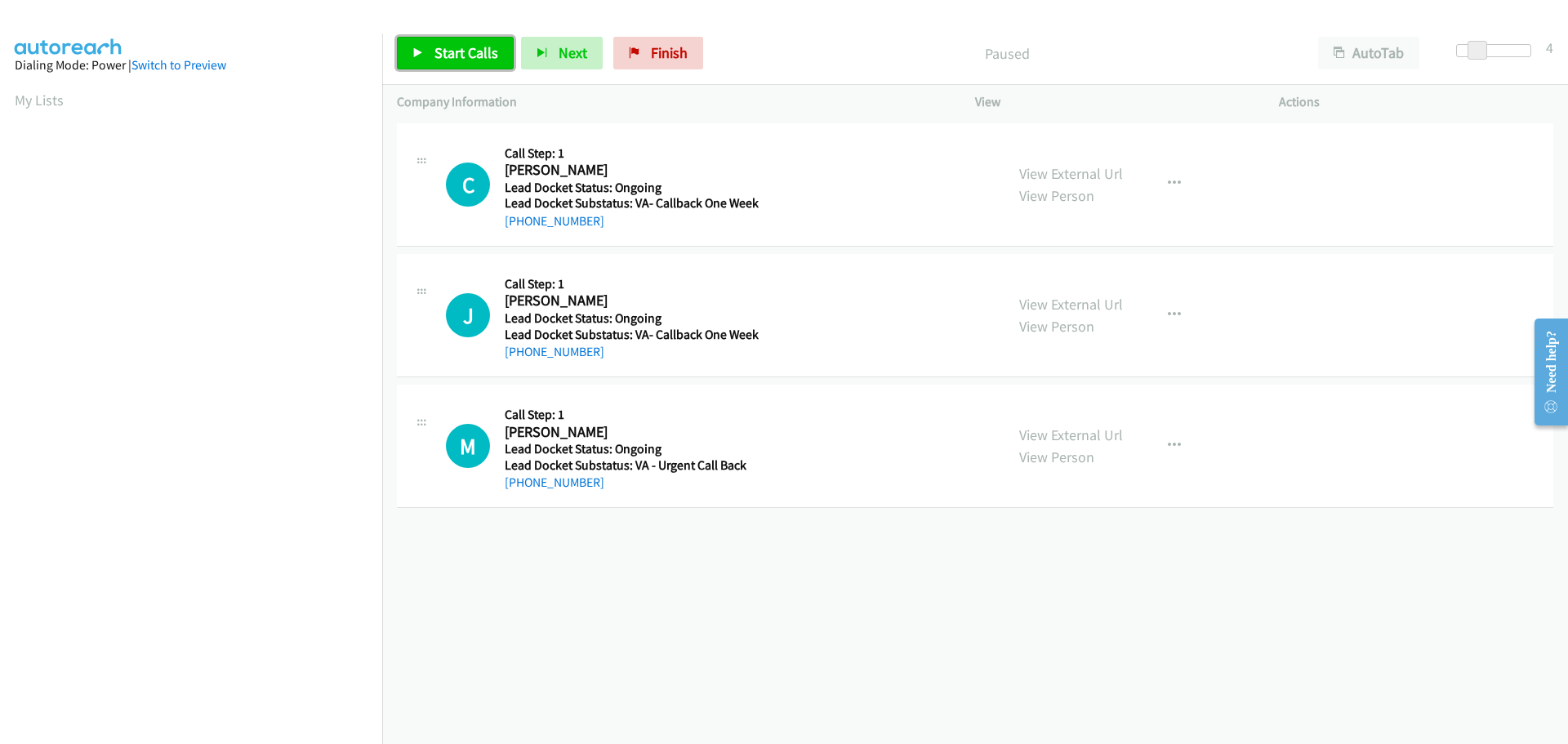
click at [483, 53] on span "Start Calls" at bounding box center [466, 53] width 63 height 19
drag, startPoint x: 629, startPoint y: 227, endPoint x: 522, endPoint y: 225, distance: 107.0
click at [522, 225] on div "[PHONE_NUMBER]" at bounding box center [632, 221] width 254 height 20
copy link "[PHONE_NUMBER]"
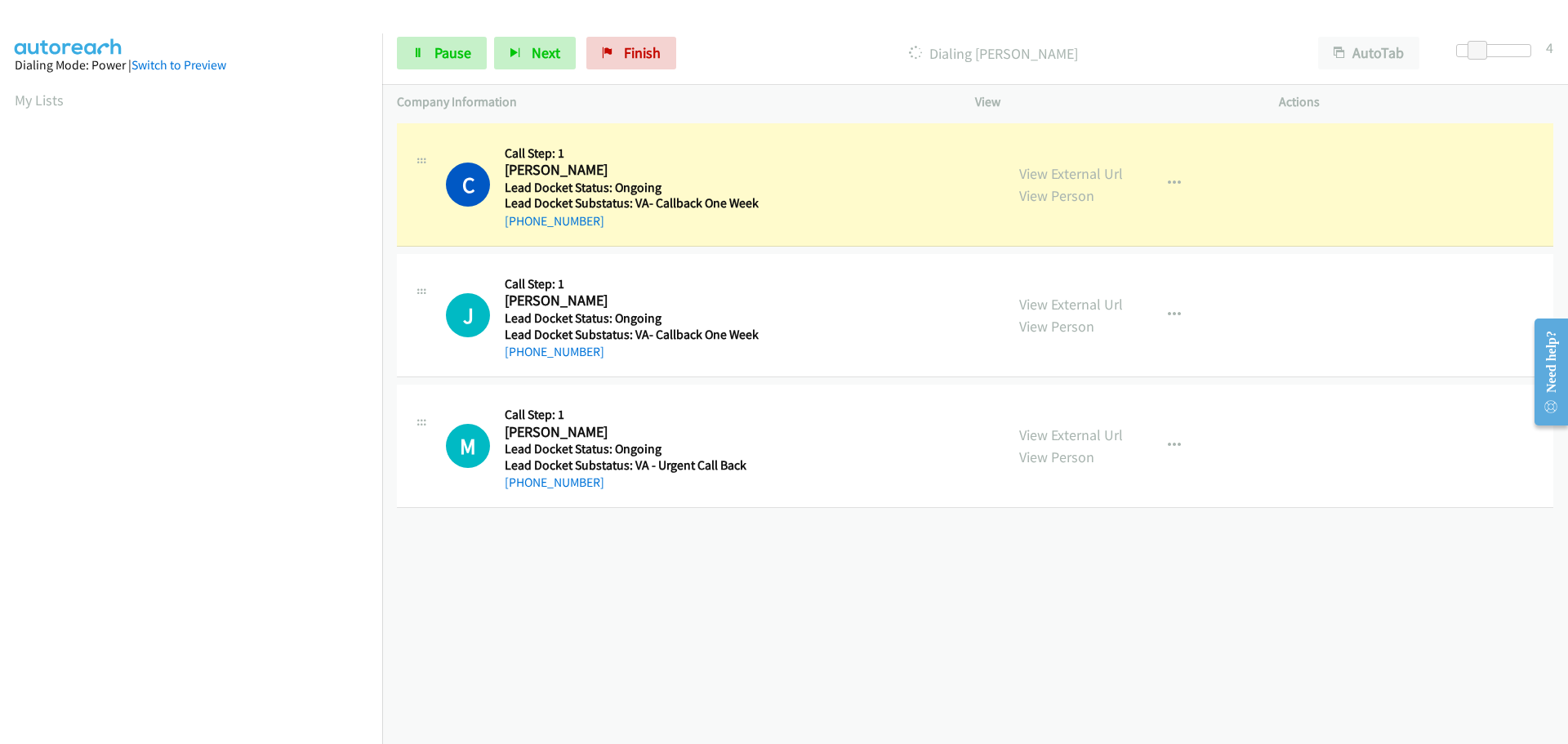
click at [610, 213] on div "[PHONE_NUMBER]" at bounding box center [632, 221] width 254 height 20
drag, startPoint x: 599, startPoint y: 221, endPoint x: 520, endPoint y: 227, distance: 79.2
click at [520, 227] on div "[PHONE_NUMBER]" at bounding box center [632, 221] width 254 height 20
copy link "[PHONE_NUMBER]"
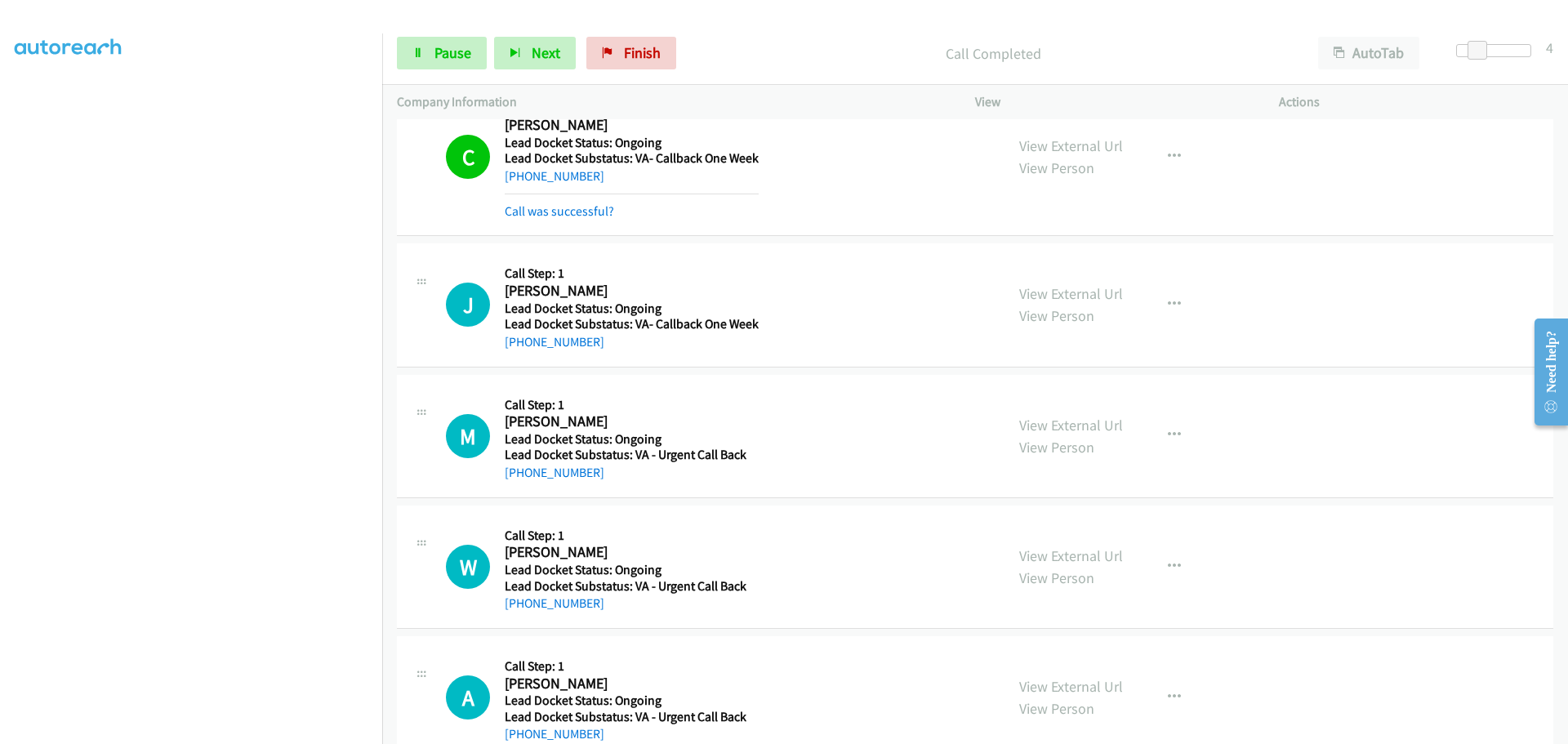
scroll to position [81, 0]
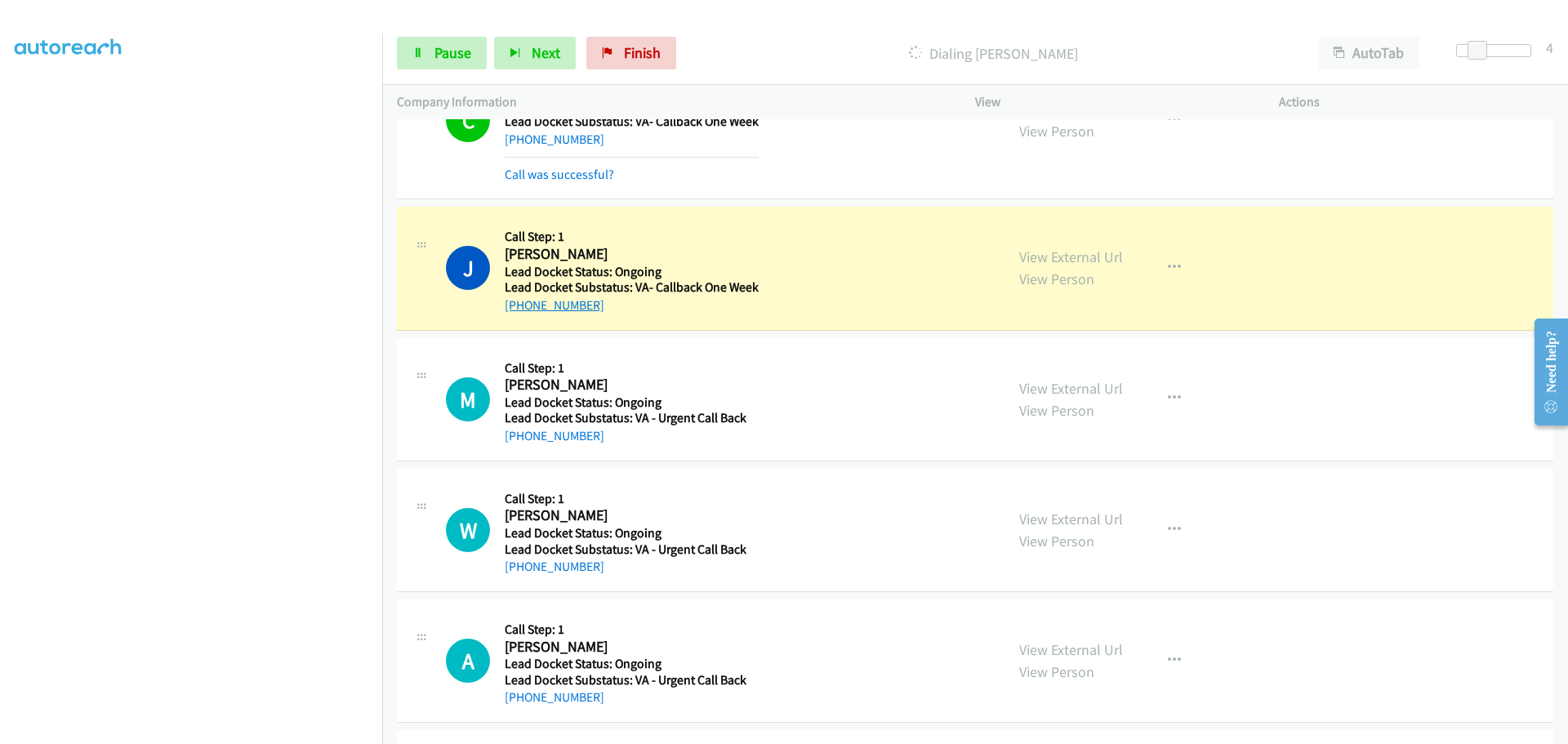
drag, startPoint x: 596, startPoint y: 309, endPoint x: 522, endPoint y: 307, distance: 74.0
click at [522, 307] on div "[PHONE_NUMBER]" at bounding box center [632, 305] width 254 height 20
copy link "[PHONE_NUMBER]"
drag, startPoint x: 422, startPoint y: 60, endPoint x: 449, endPoint y: 39, distance: 34.2
click at [422, 59] on link "Pause" at bounding box center [441, 53] width 90 height 33
